Goal: Task Accomplishment & Management: Manage account settings

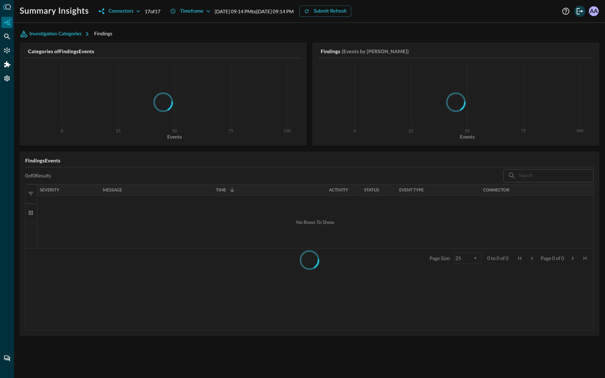
click at [576, 10] on icon "Logout" at bounding box center [579, 11] width 6 height 6
